Goal: Task Accomplishment & Management: Use online tool/utility

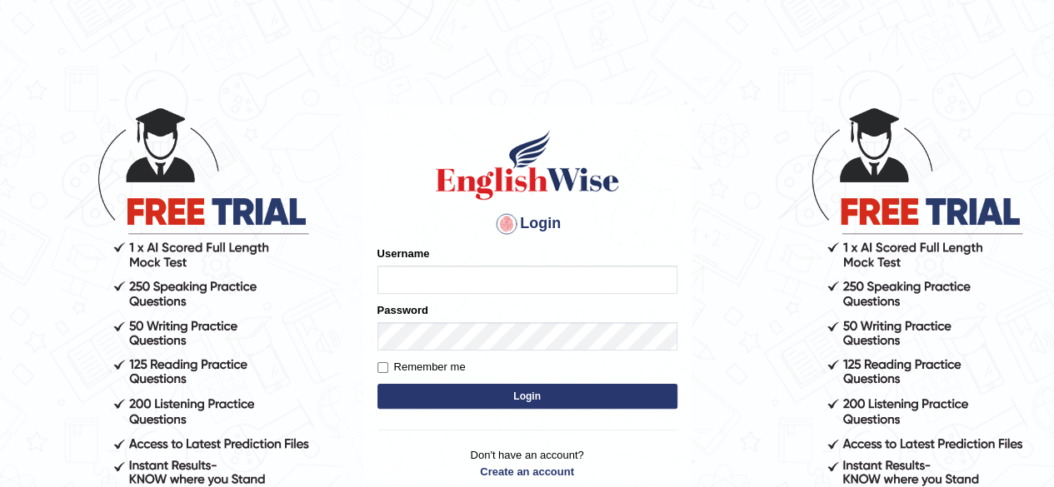
type input "0466127642"
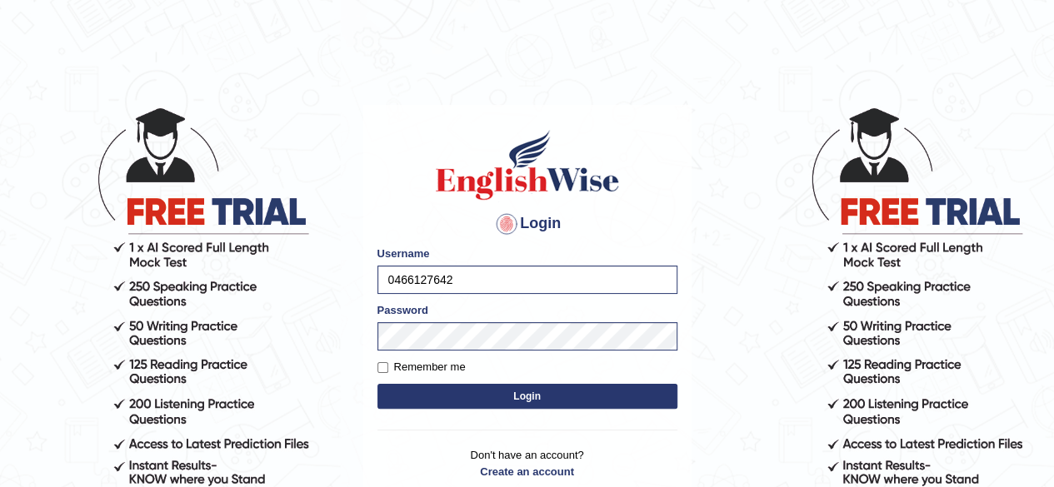
click at [493, 390] on button "Login" at bounding box center [527, 396] width 300 height 25
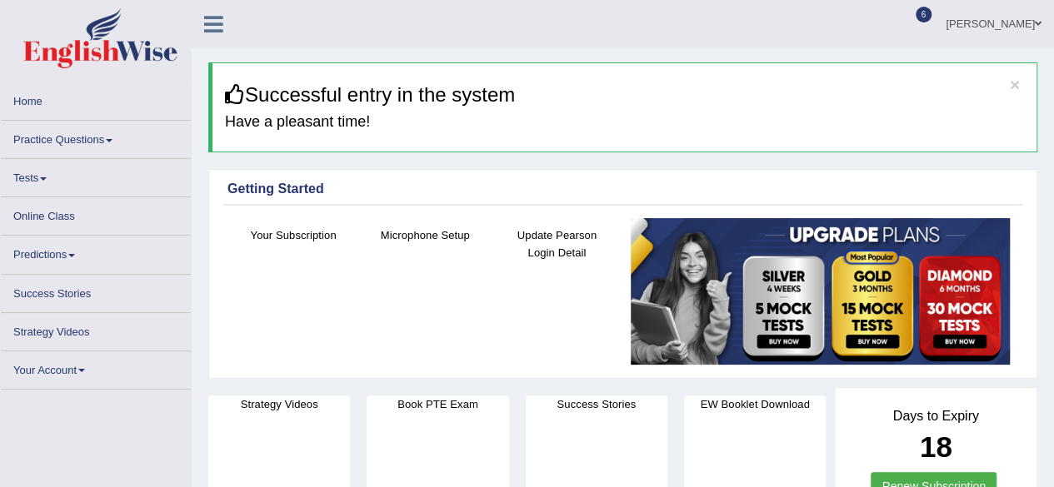
click at [624, 23] on ul "Zoe Cheng Toggle navigation Username: 0466127642 Access Type: Online Subscripti…" at bounding box center [753, 23] width 604 height 47
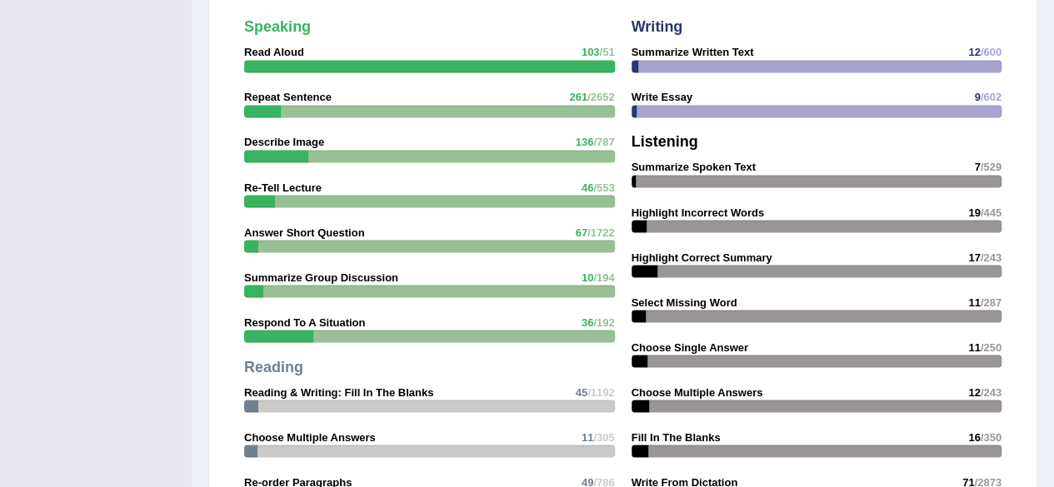
scroll to position [2338, 0]
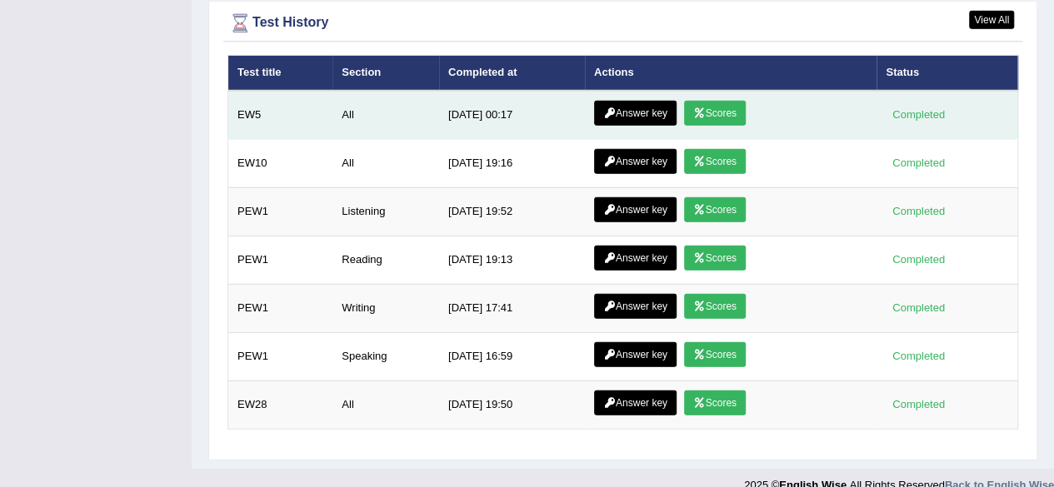
click at [695, 108] on icon at bounding box center [699, 113] width 12 height 10
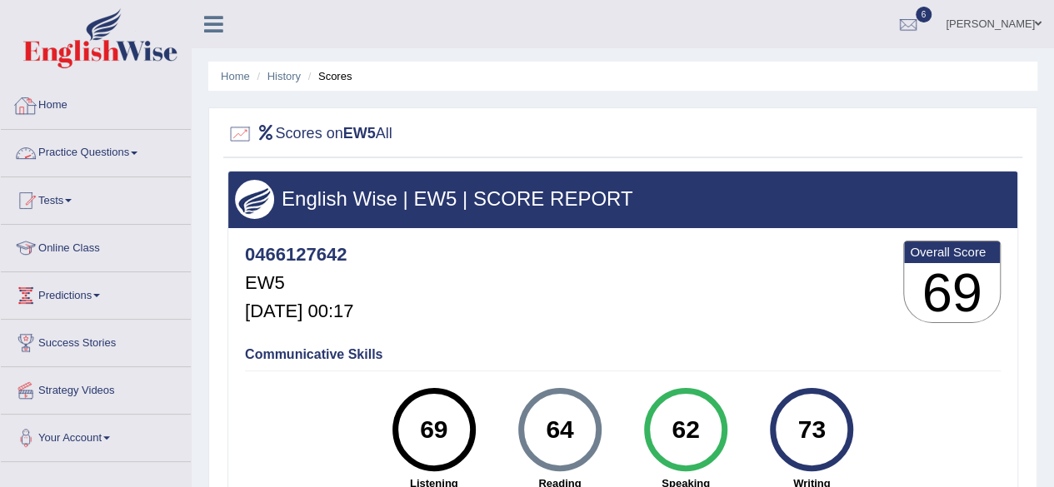
click at [93, 155] on link "Practice Questions" at bounding box center [96, 151] width 190 height 42
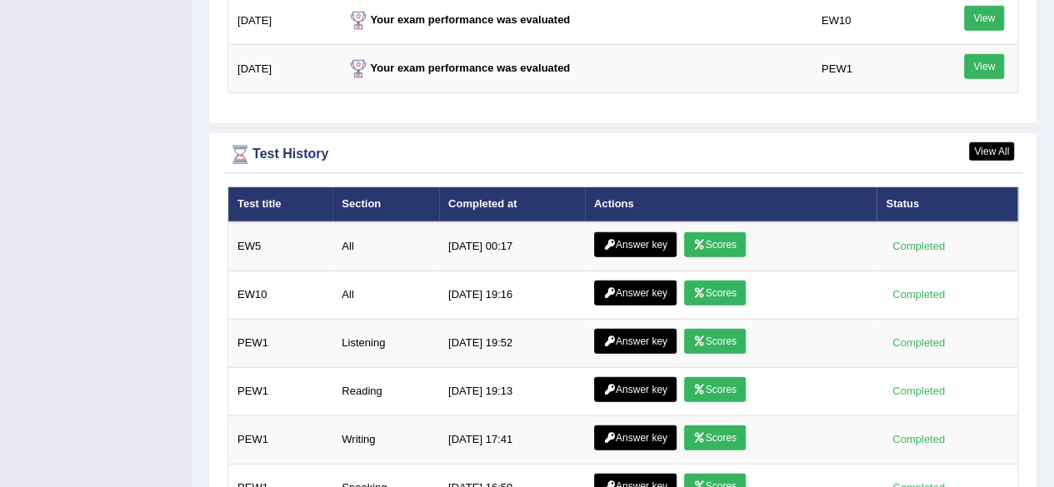
scroll to position [2189, 0]
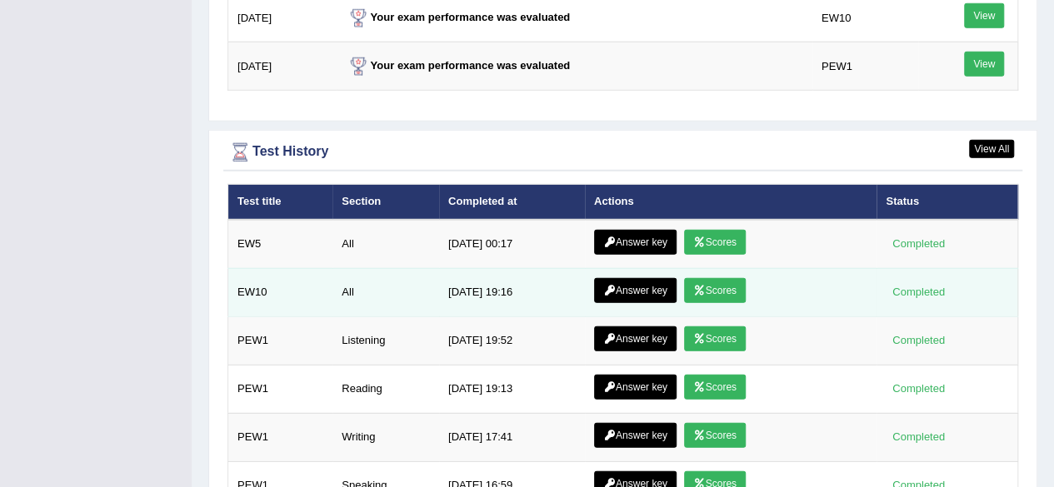
click at [706, 287] on link "Scores" at bounding box center [715, 290] width 62 height 25
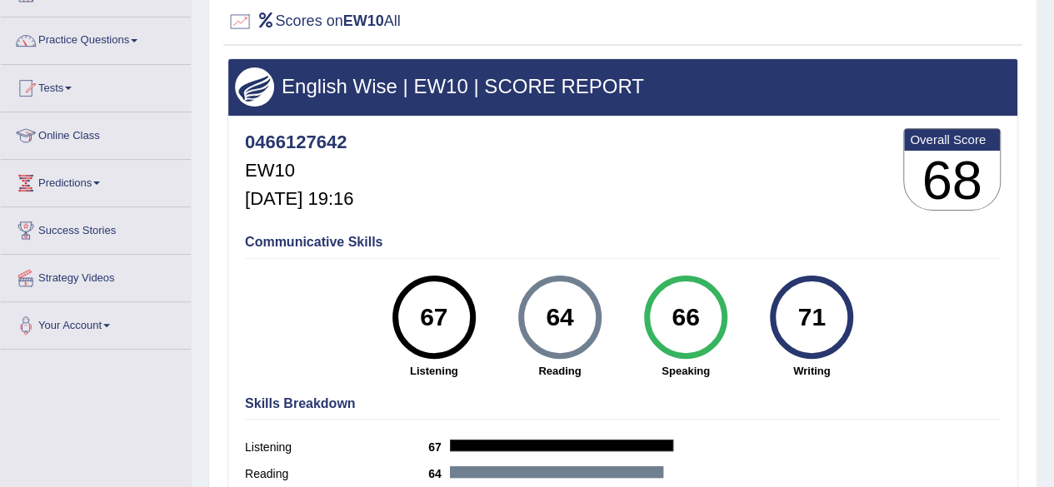
scroll to position [113, 0]
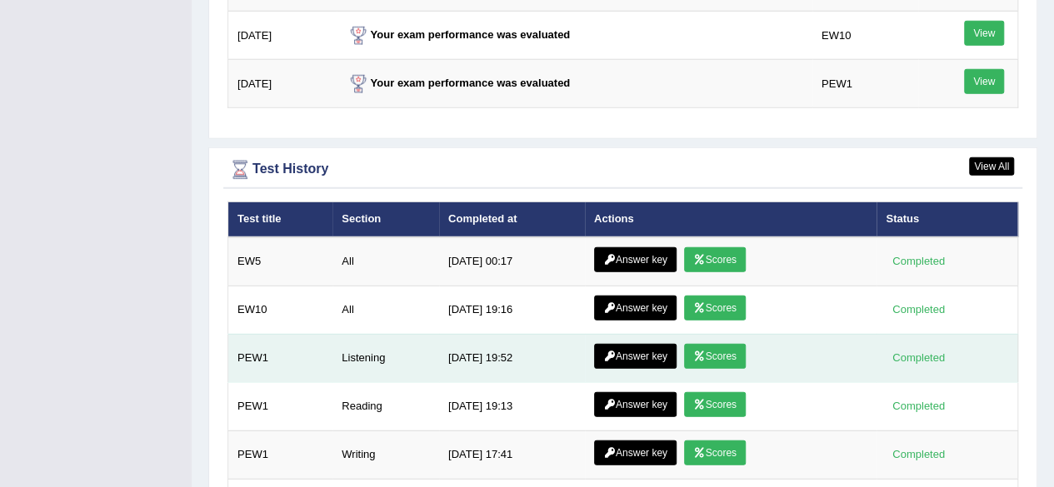
scroll to position [2172, 0]
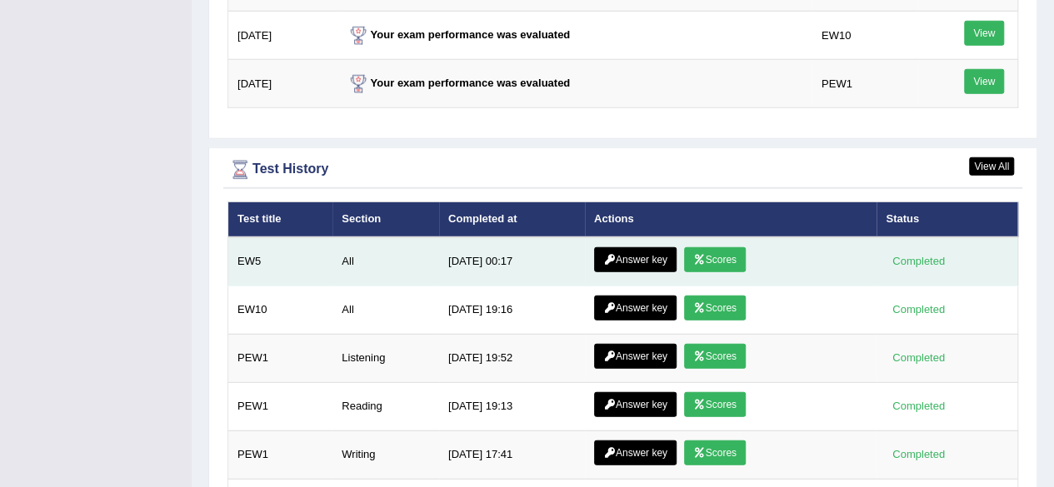
click at [717, 247] on link "Scores" at bounding box center [715, 259] width 62 height 25
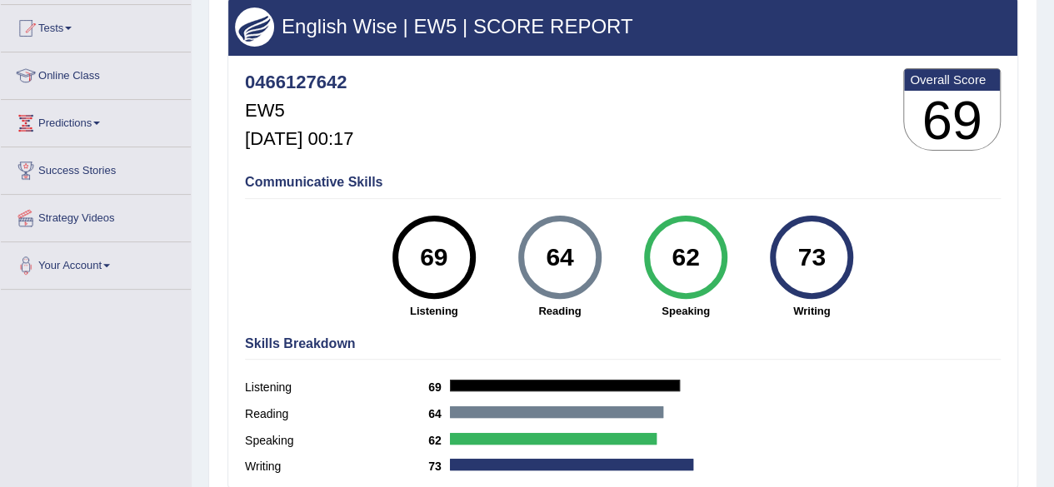
scroll to position [174, 0]
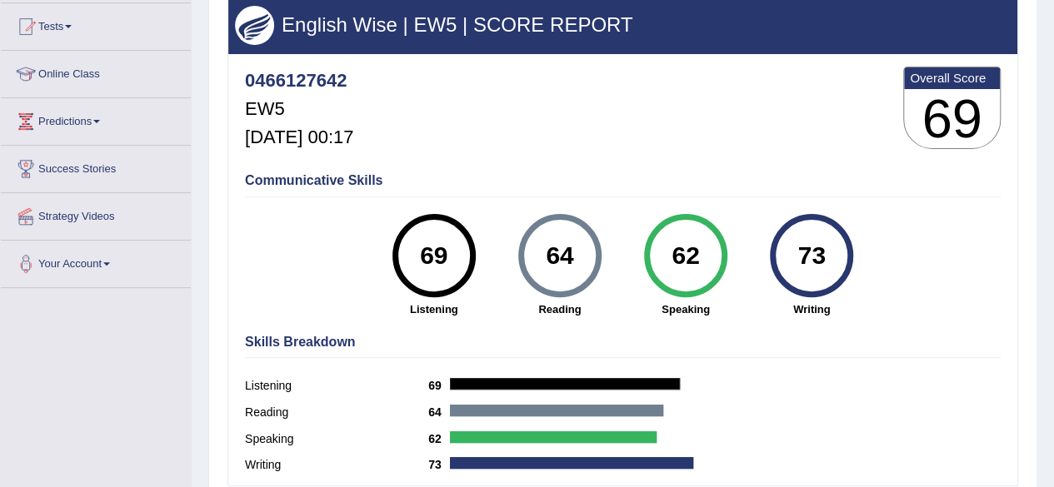
click at [693, 284] on div "62" at bounding box center [685, 256] width 61 height 70
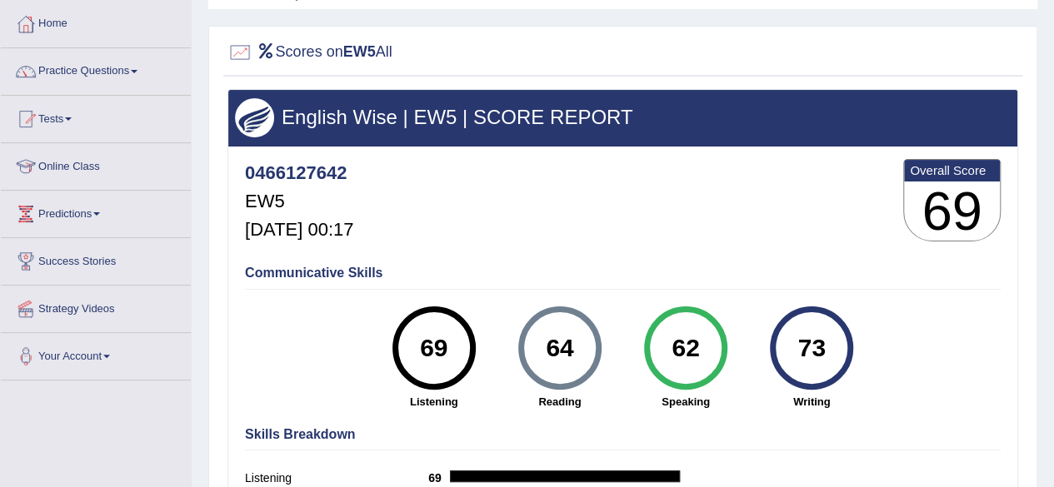
scroll to position [82, 0]
click at [132, 57] on link "Practice Questions" at bounding box center [96, 69] width 190 height 42
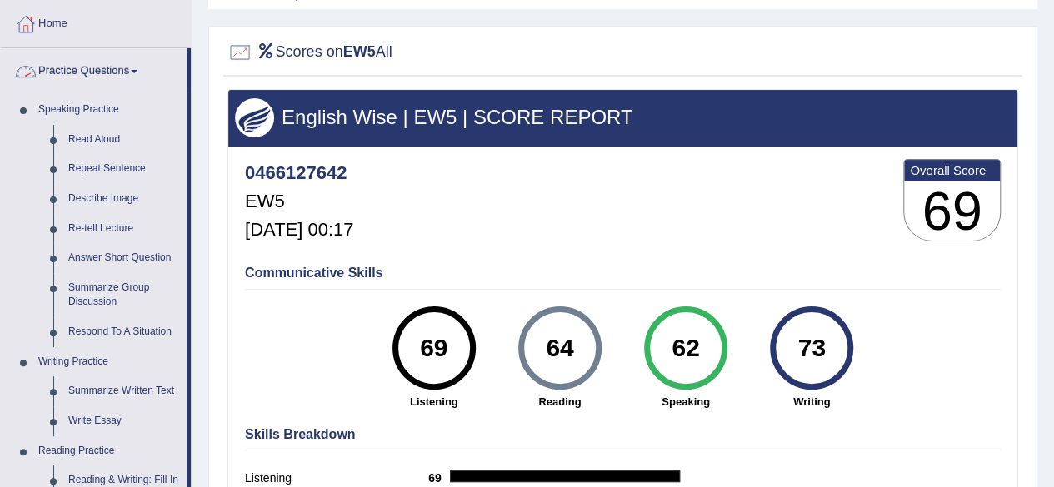
click at [92, 73] on link "Practice Questions" at bounding box center [94, 69] width 186 height 42
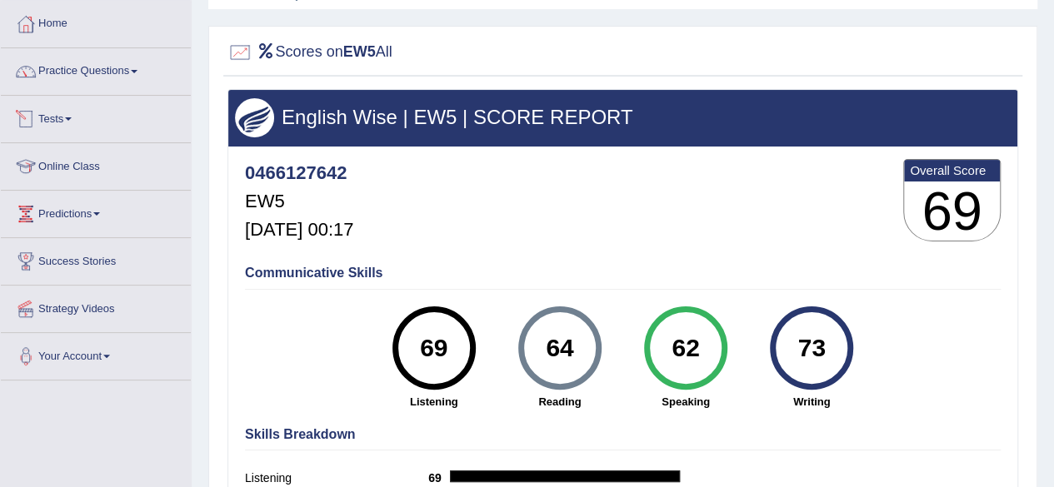
click at [85, 130] on link "Tests" at bounding box center [96, 117] width 190 height 42
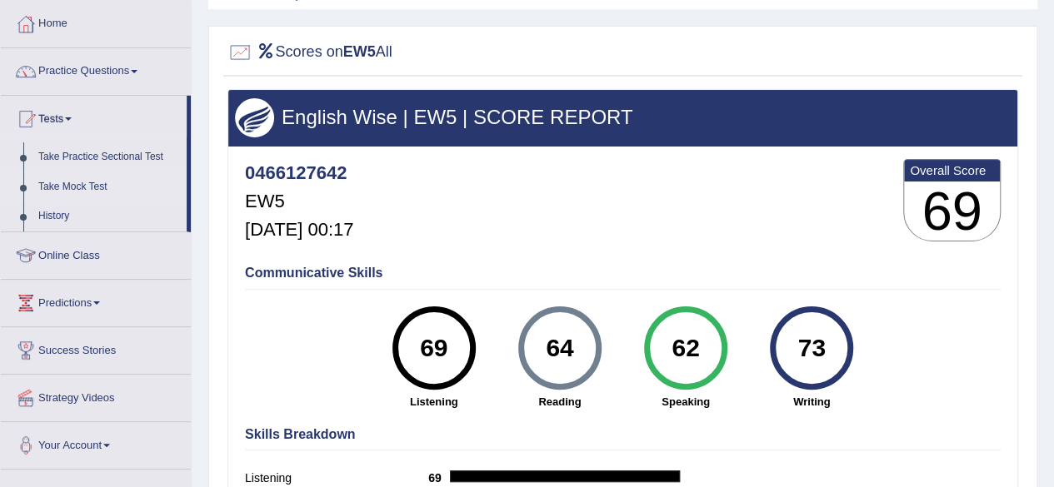
click at [80, 185] on link "Take Mock Test" at bounding box center [109, 187] width 156 height 30
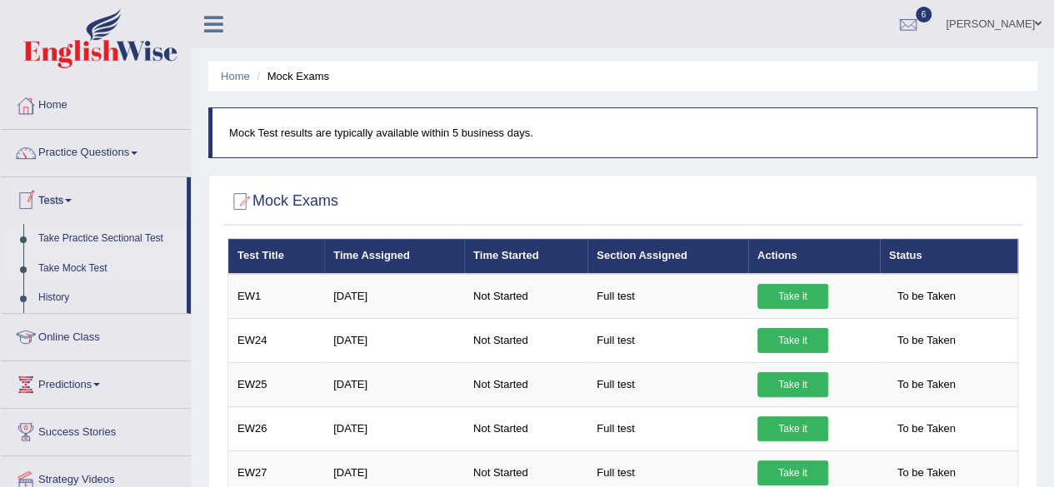
click at [77, 243] on link "Take Practice Sectional Test" at bounding box center [109, 239] width 156 height 30
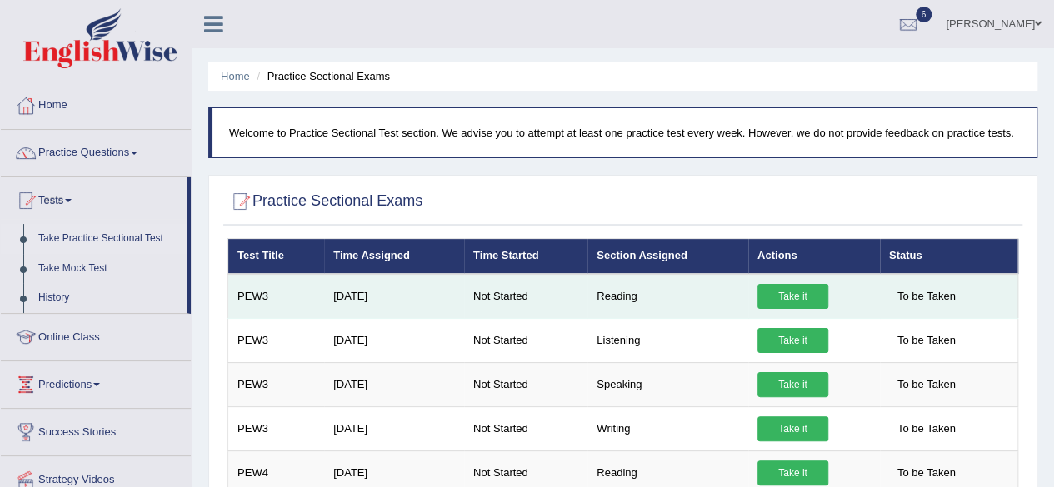
click at [792, 300] on link "Take it" at bounding box center [792, 296] width 71 height 25
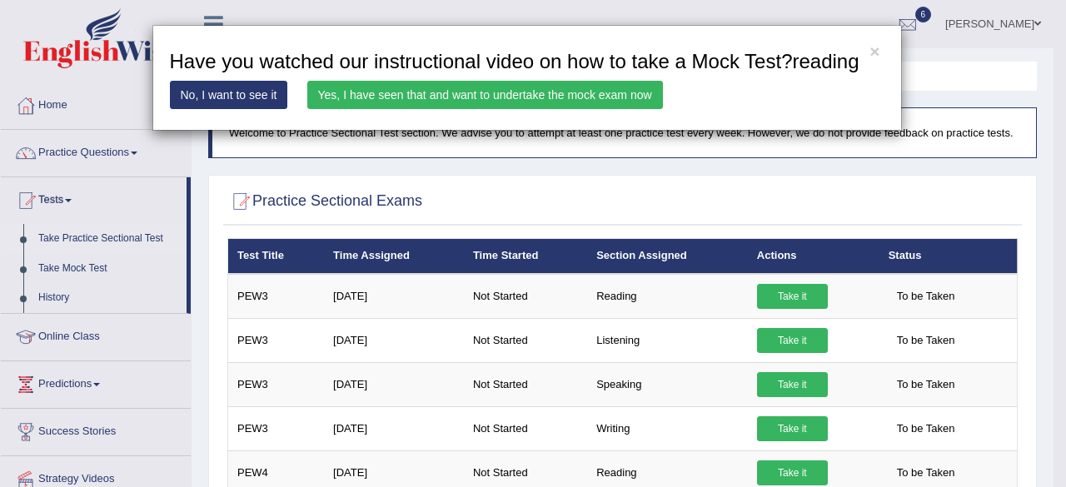
click at [540, 88] on link "Yes, I have seen that and want to undertake the mock exam now" at bounding box center [485, 95] width 356 height 28
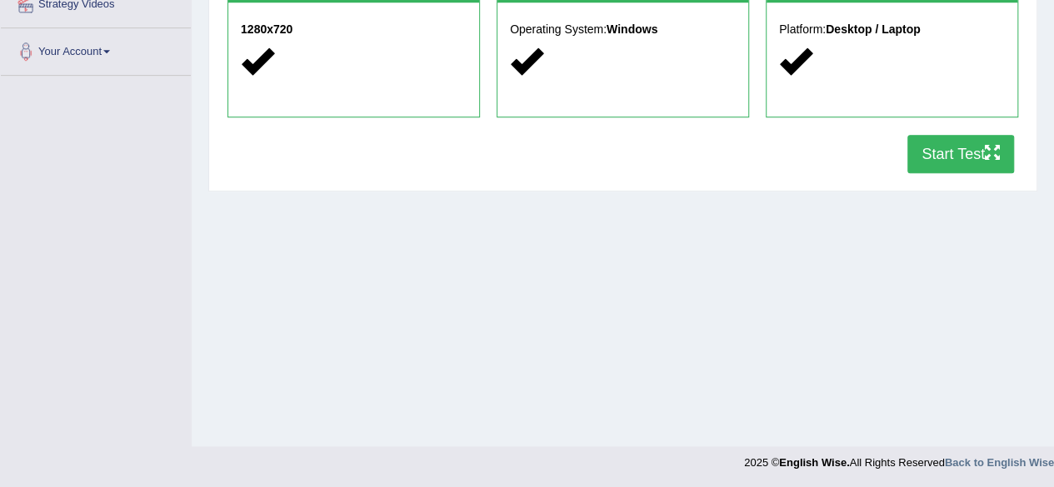
scroll to position [95, 0]
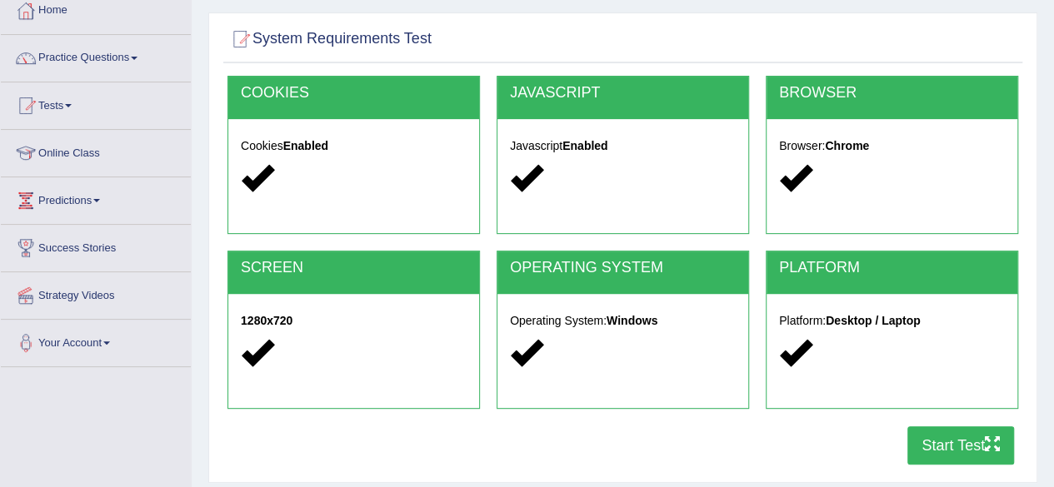
click at [954, 449] on button "Start Test" at bounding box center [960, 446] width 107 height 38
